Goal: Information Seeking & Learning: Check status

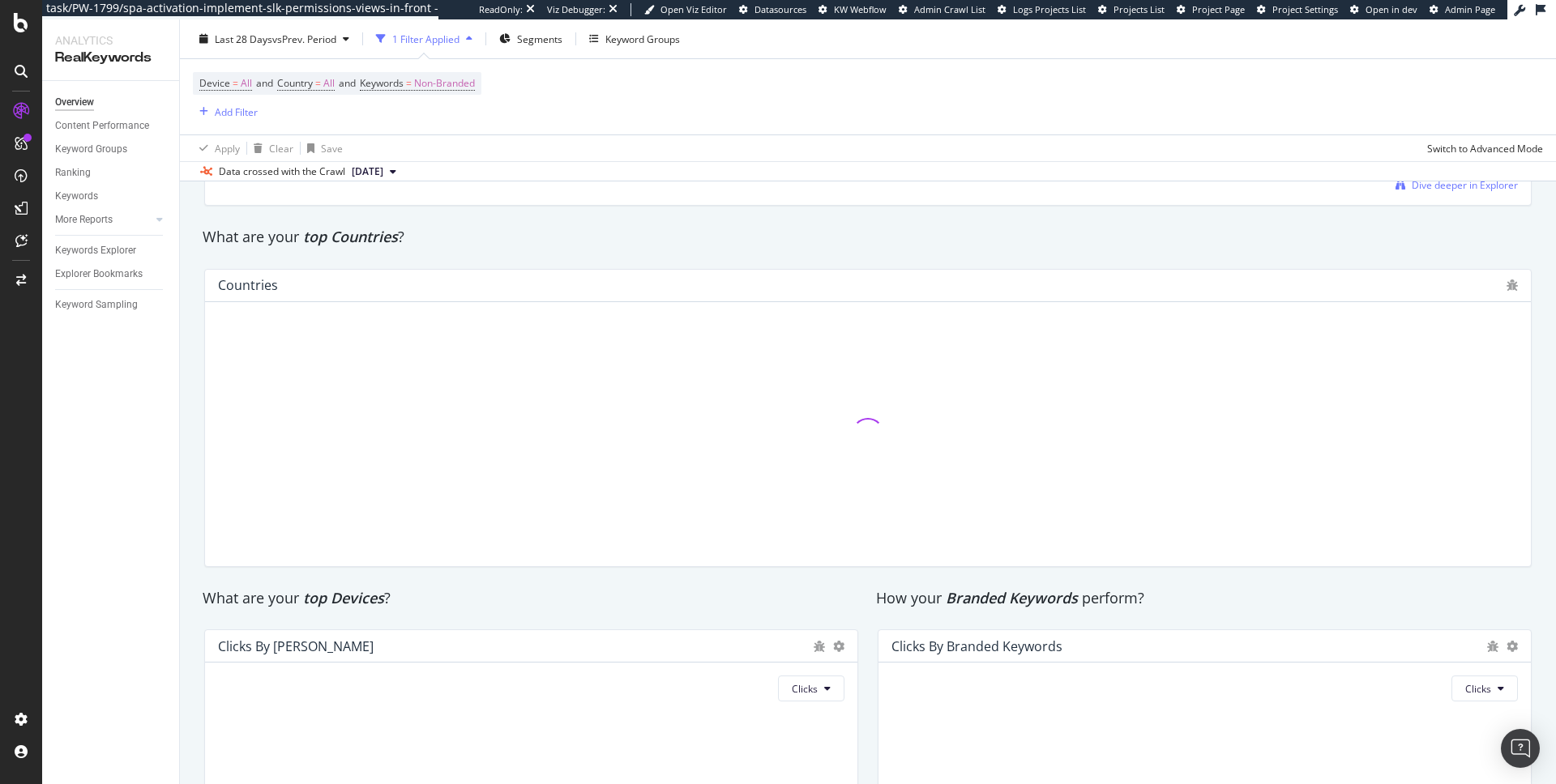
scroll to position [2313, 0]
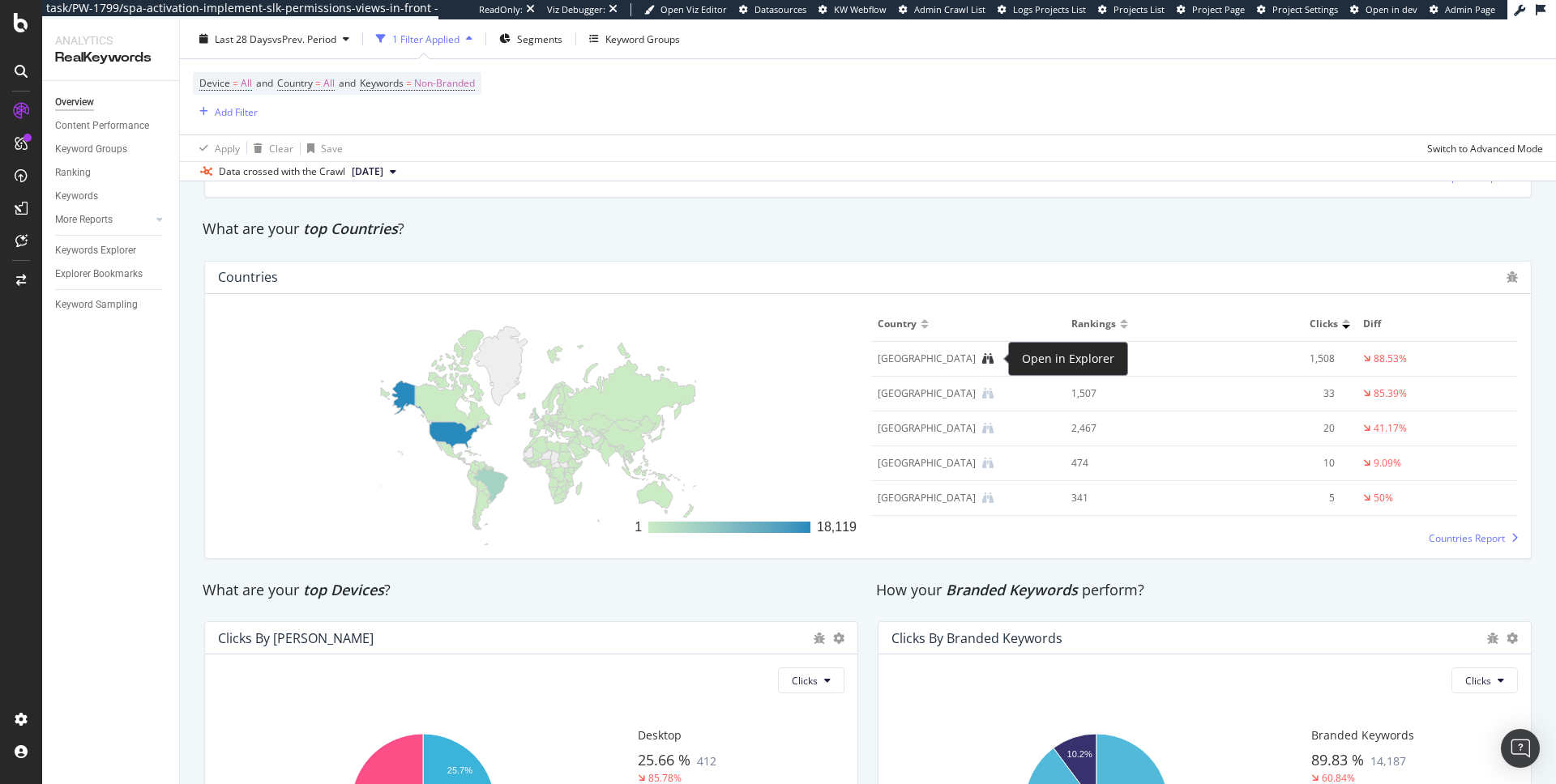
click at [993, 361] on icon at bounding box center [987, 358] width 11 height 11
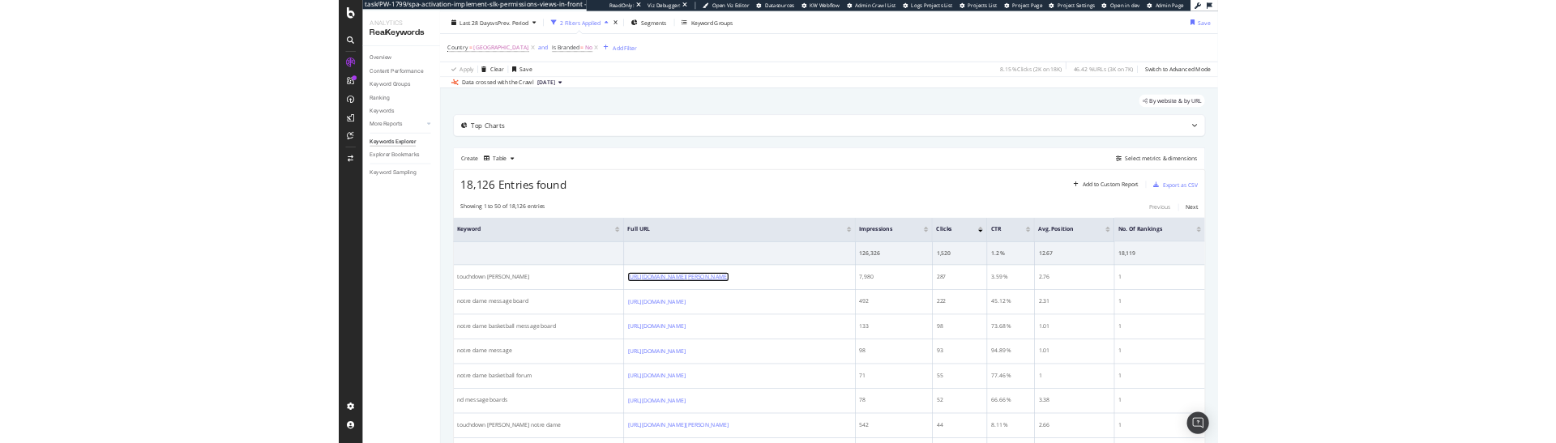
scroll to position [7, 0]
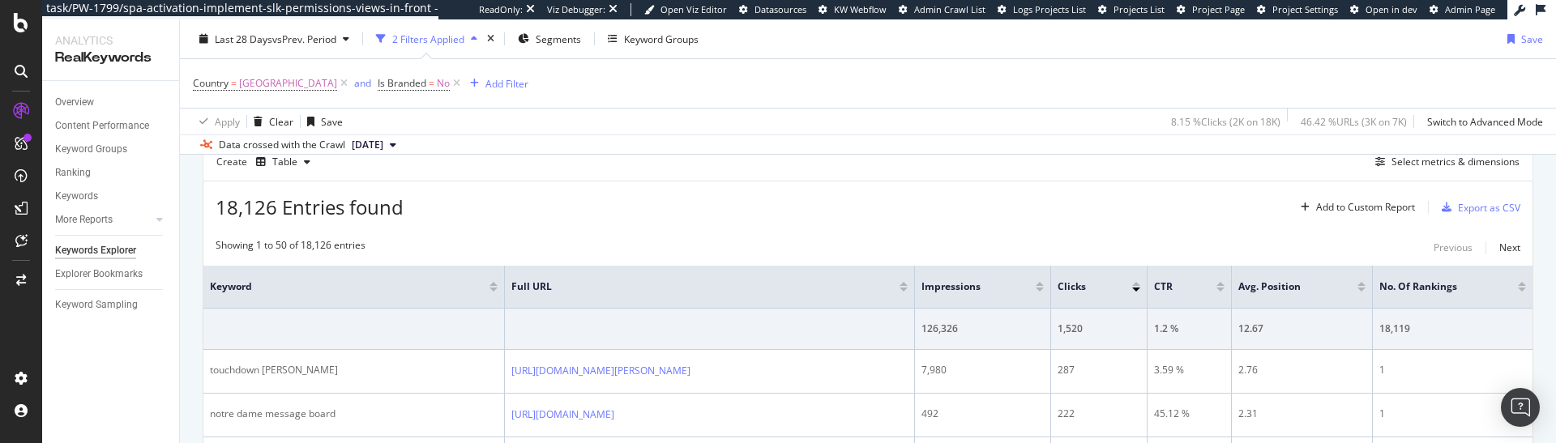
scroll to position [158, 0]
click at [351, 82] on icon at bounding box center [344, 83] width 14 height 16
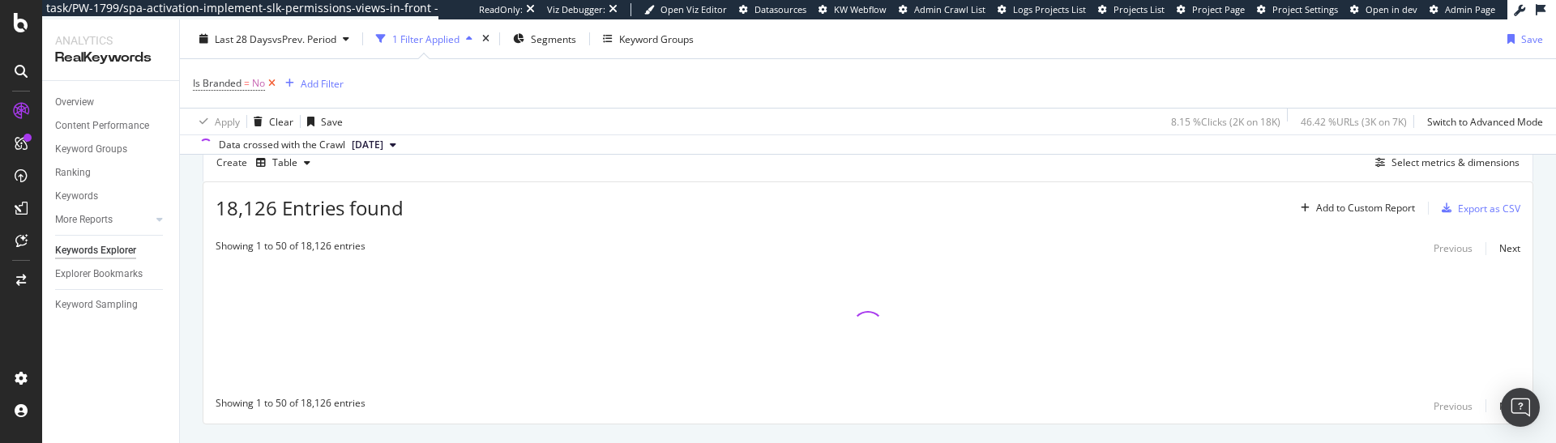
click at [271, 84] on icon at bounding box center [272, 83] width 14 height 16
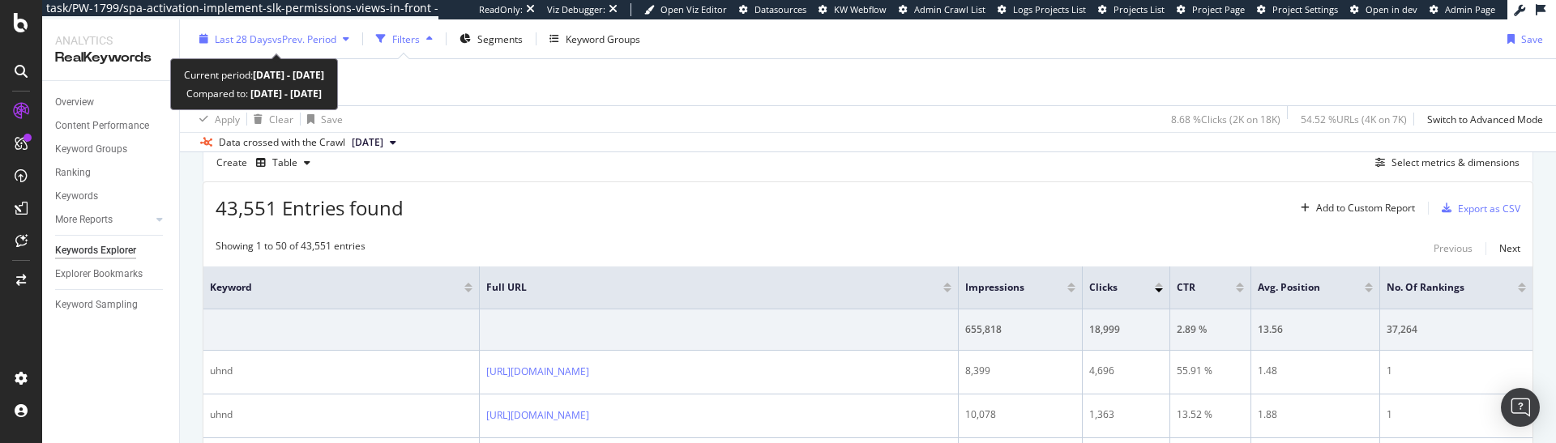
click at [272, 33] on span "vs Prev. Period" at bounding box center [304, 39] width 64 height 14
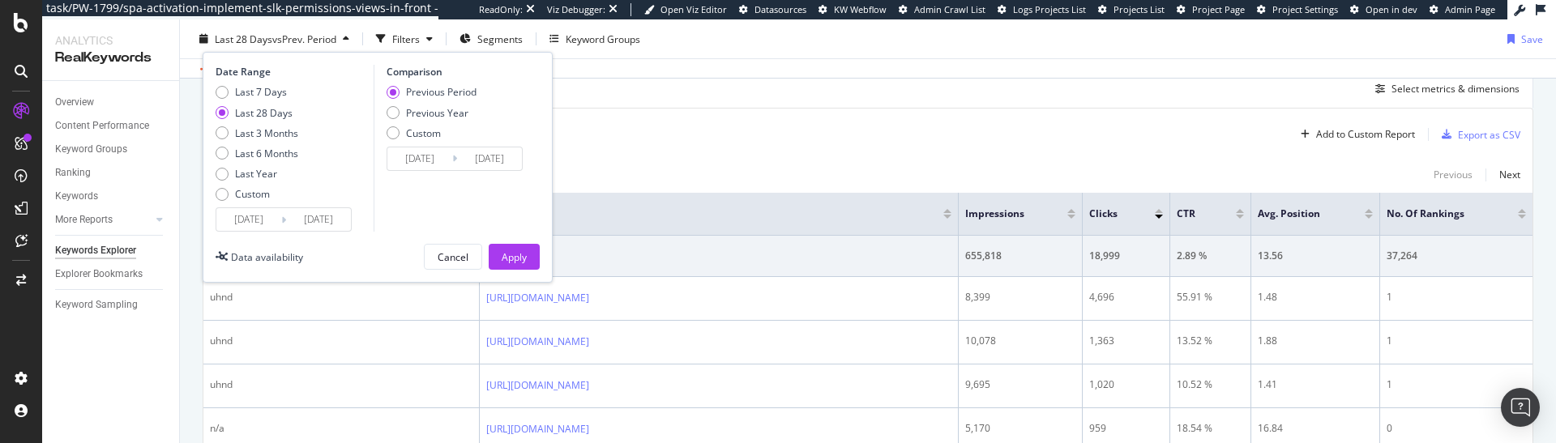
click at [272, 223] on input "[DATE]" at bounding box center [248, 219] width 65 height 23
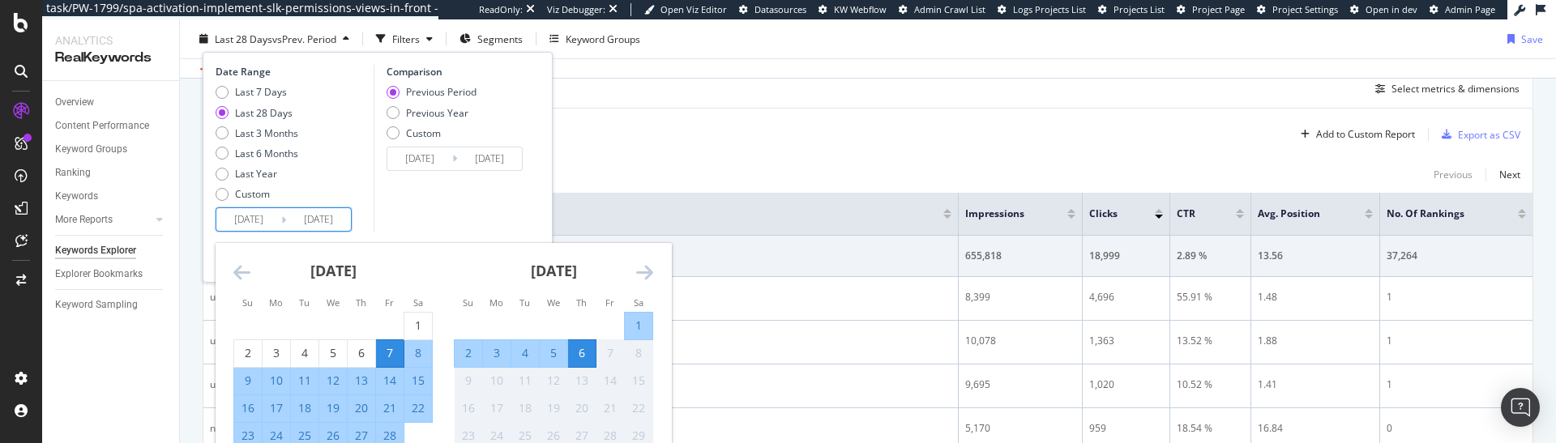
click at [442, 229] on div "Comparison Previous Period Previous Year Custom [DATE] Navigate forward to inte…" at bounding box center [451, 148] width 154 height 167
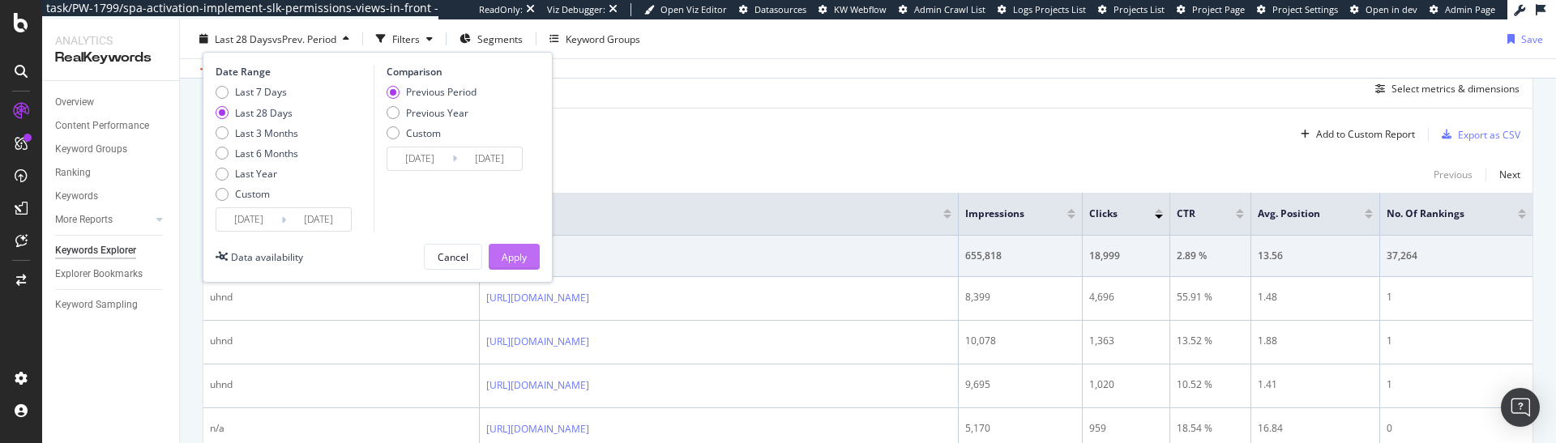
click at [510, 252] on div "Apply" at bounding box center [514, 257] width 25 height 14
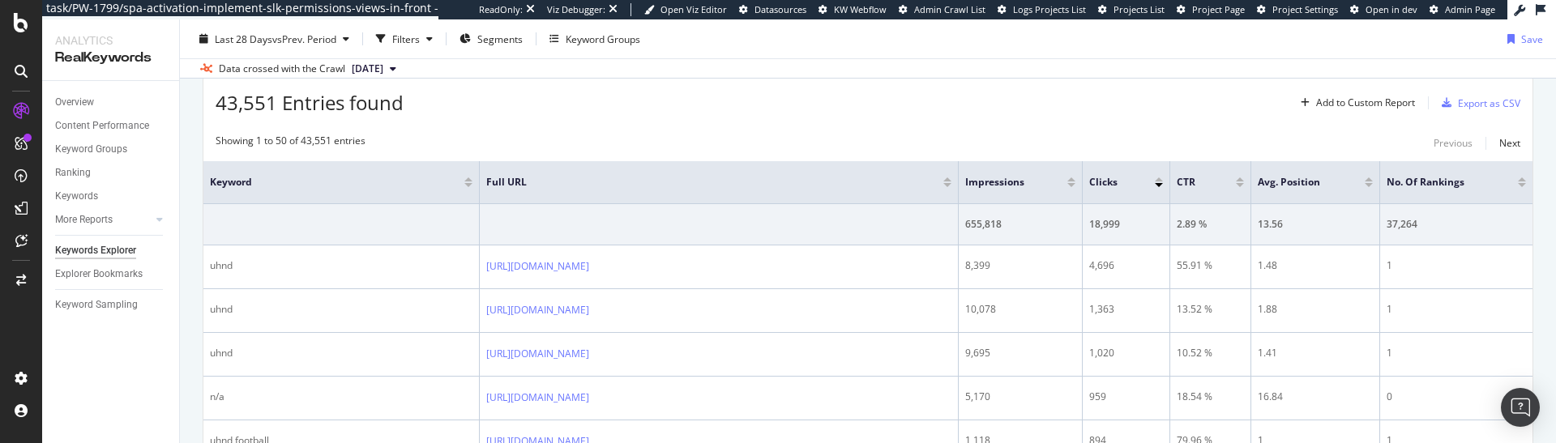
scroll to position [157, 0]
